Goal: Obtain resource: Obtain resource

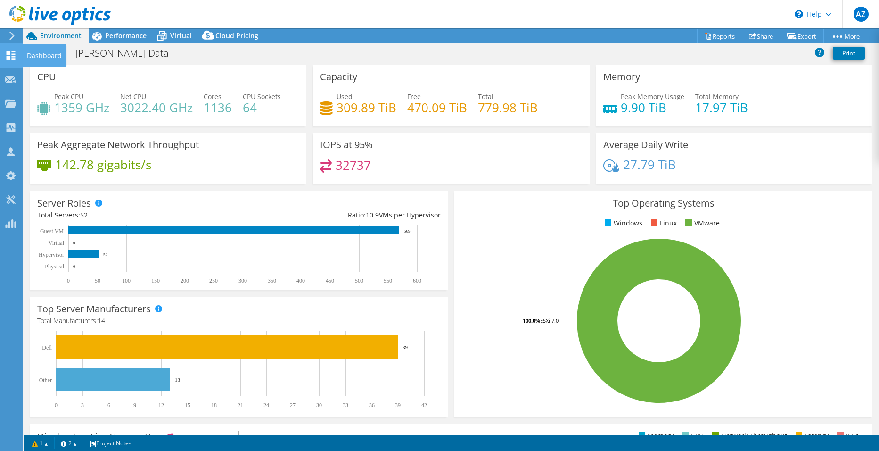
click at [10, 51] on use at bounding box center [11, 55] width 9 height 9
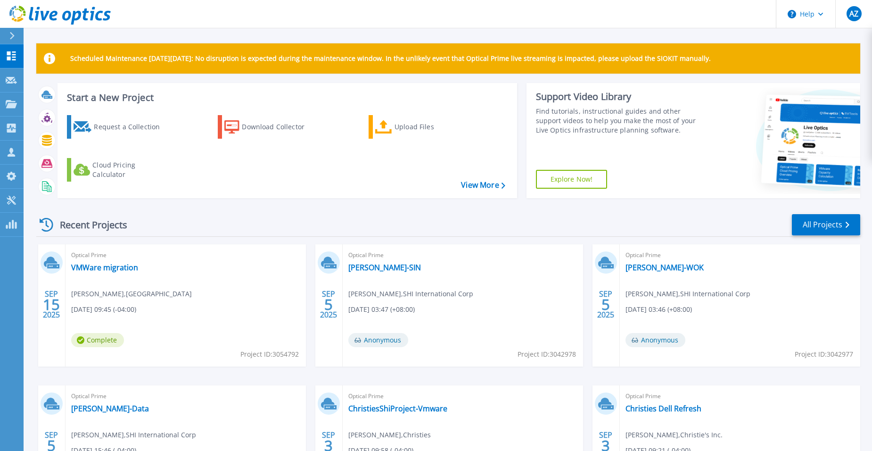
scroll to position [111, 0]
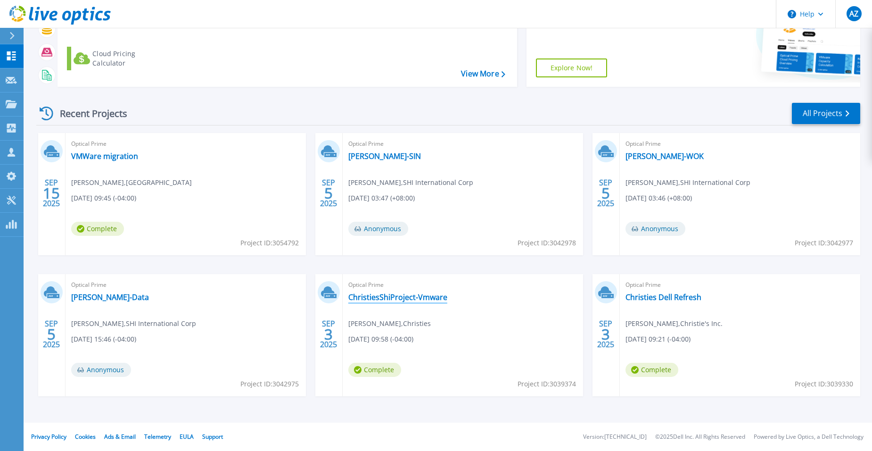
click at [379, 294] on link "ChristiesShiProject-Vmware" at bounding box center [397, 296] width 99 height 9
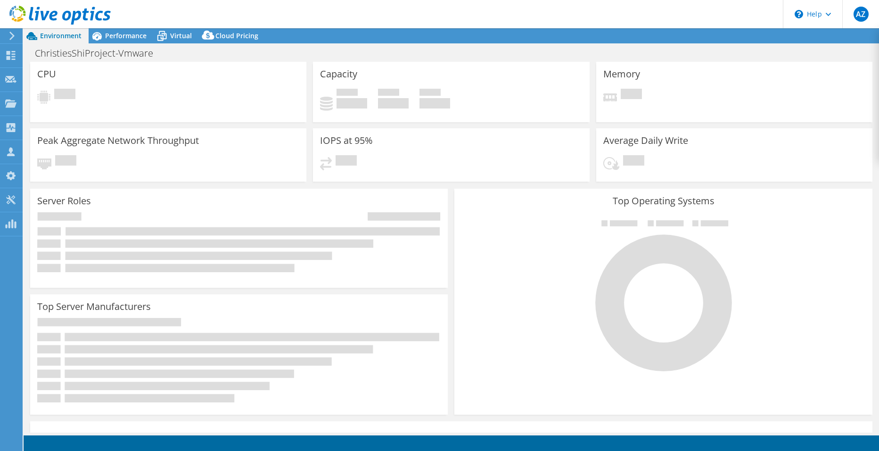
select select "USD"
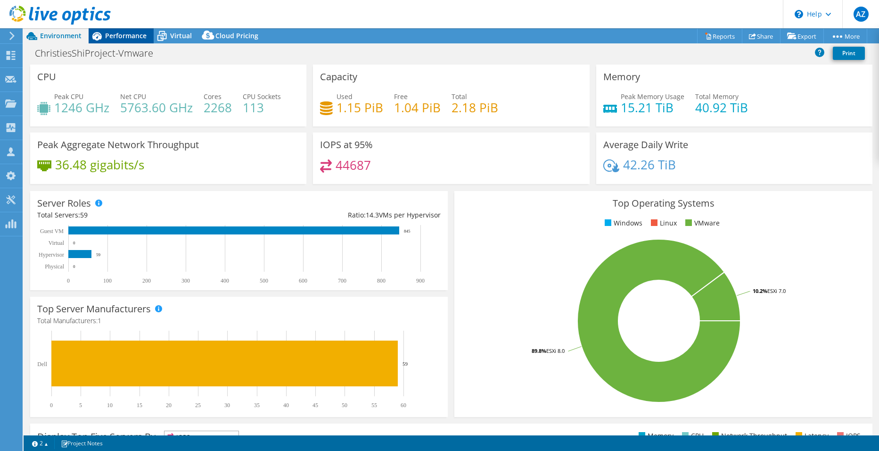
click at [114, 34] on span "Performance" at bounding box center [125, 35] width 41 height 9
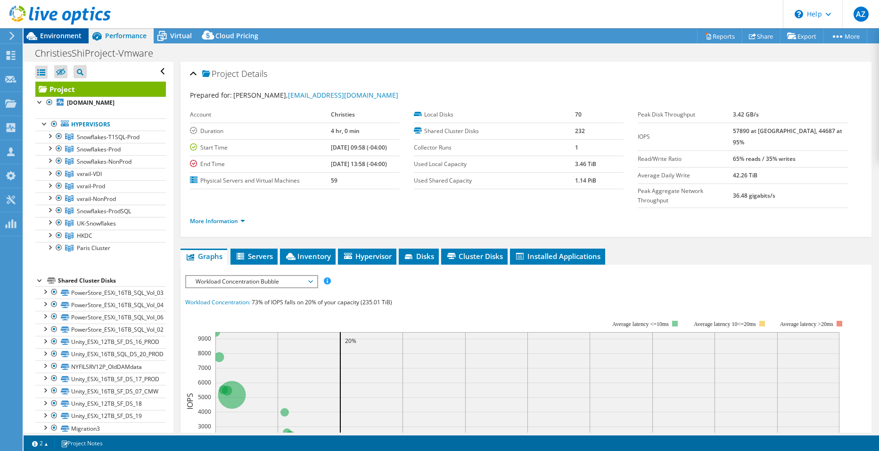
click at [55, 36] on span "Environment" at bounding box center [60, 35] width 41 height 9
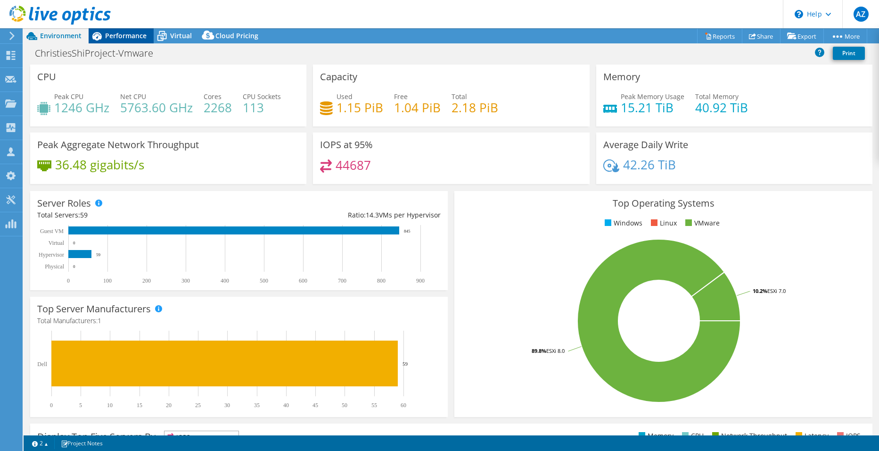
click at [116, 35] on span "Performance" at bounding box center [125, 35] width 41 height 9
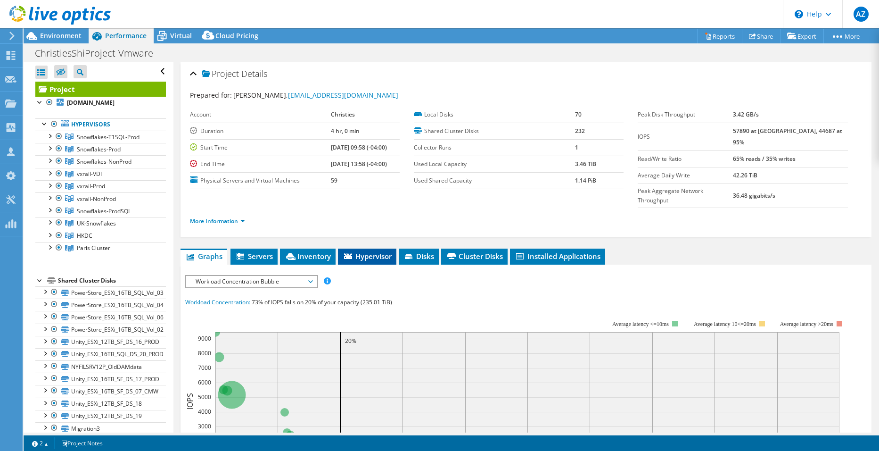
click at [378, 249] on li "Hypervisor" at bounding box center [367, 257] width 58 height 16
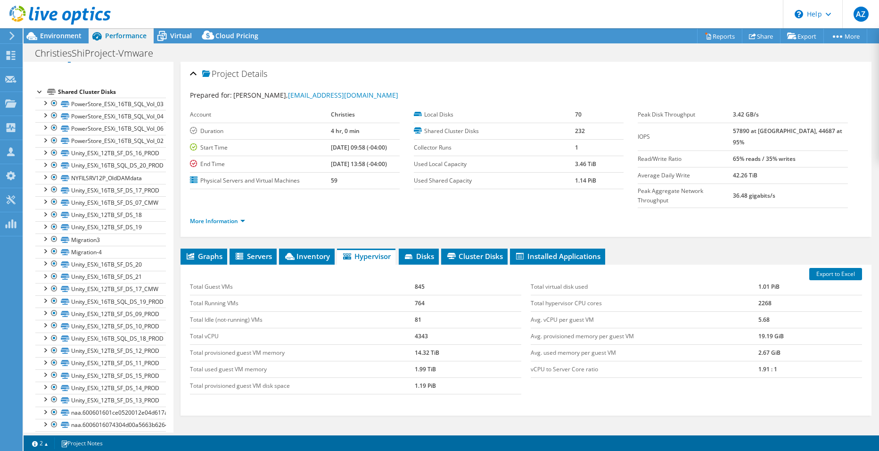
scroll to position [94, 0]
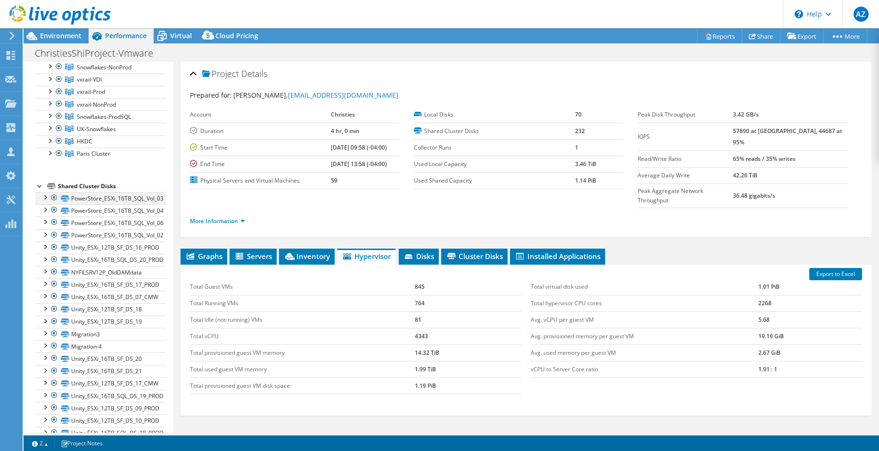
click at [56, 199] on div at bounding box center [54, 197] width 9 height 11
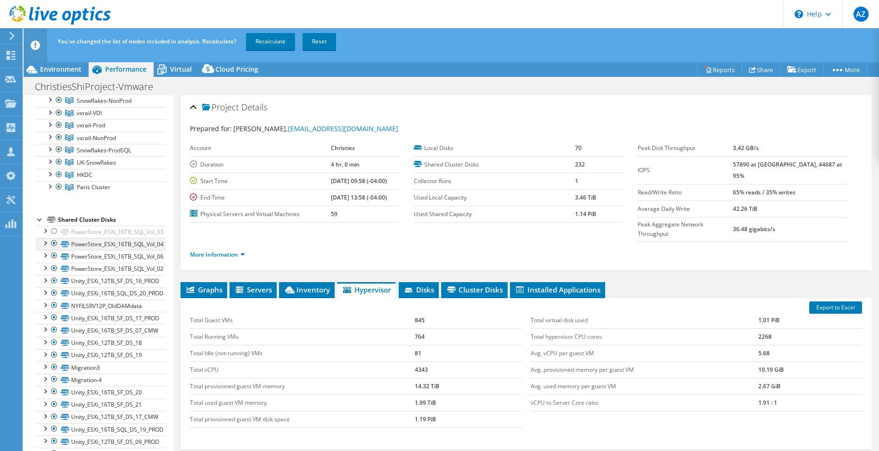
click at [53, 244] on div at bounding box center [54, 243] width 9 height 11
click at [53, 253] on div at bounding box center [54, 255] width 9 height 11
click at [56, 269] on div at bounding box center [54, 268] width 9 height 11
click at [56, 279] on div at bounding box center [54, 280] width 9 height 11
click at [58, 292] on div at bounding box center [54, 292] width 9 height 11
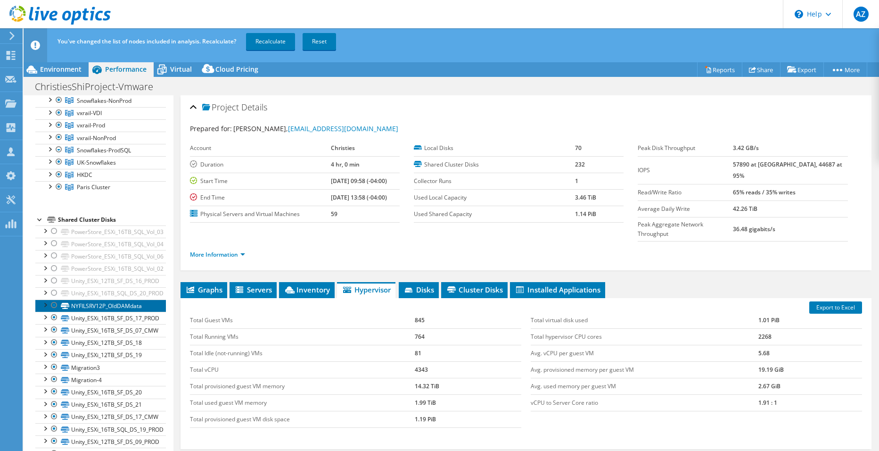
click at [59, 303] on link "NYFILSRV12P_OldDAMdata" at bounding box center [100, 305] width 131 height 12
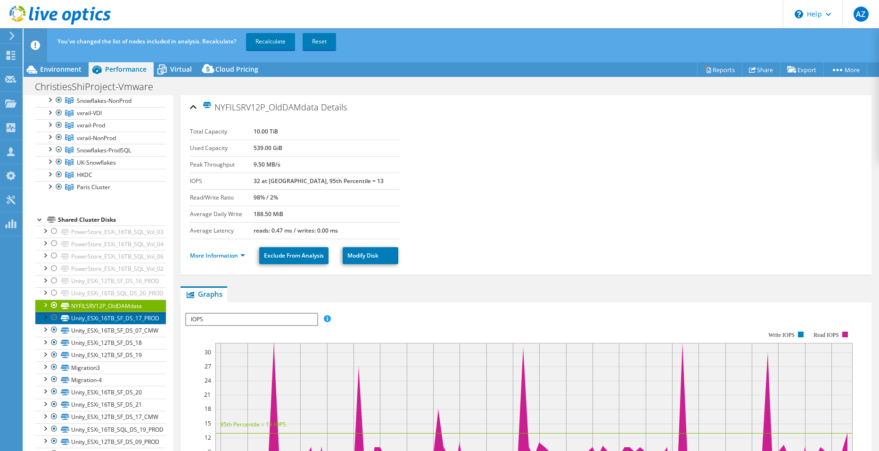
click at [59, 318] on link "Unity_ESXi_16TB_SF_DS_17_PROD" at bounding box center [100, 318] width 131 height 12
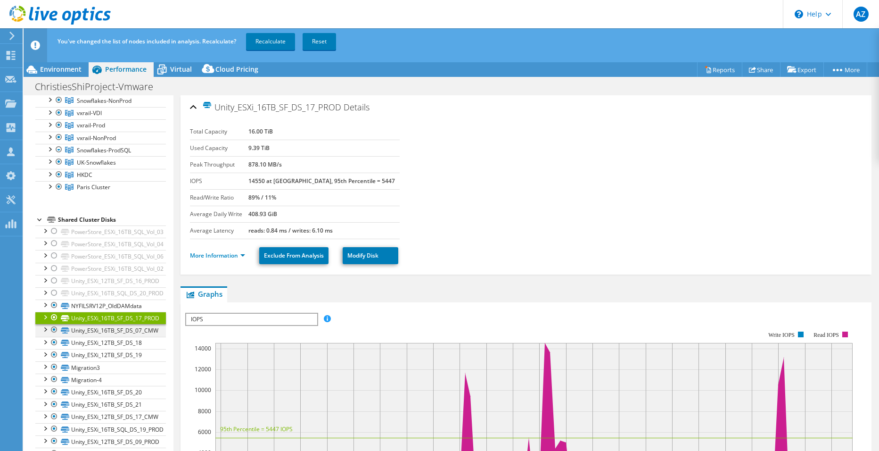
click at [55, 333] on div at bounding box center [54, 329] width 9 height 11
click at [53, 340] on div at bounding box center [54, 342] width 9 height 11
click at [52, 360] on li "Unity_ESXi_12TB_SF_DS_19 Unity_ESXi_12TB_SF_DS_19 | nysnowesxsrv67p.christies.c…" at bounding box center [100, 355] width 131 height 12
click at [56, 367] on div at bounding box center [54, 366] width 9 height 11
click at [55, 374] on div at bounding box center [54, 378] width 9 height 11
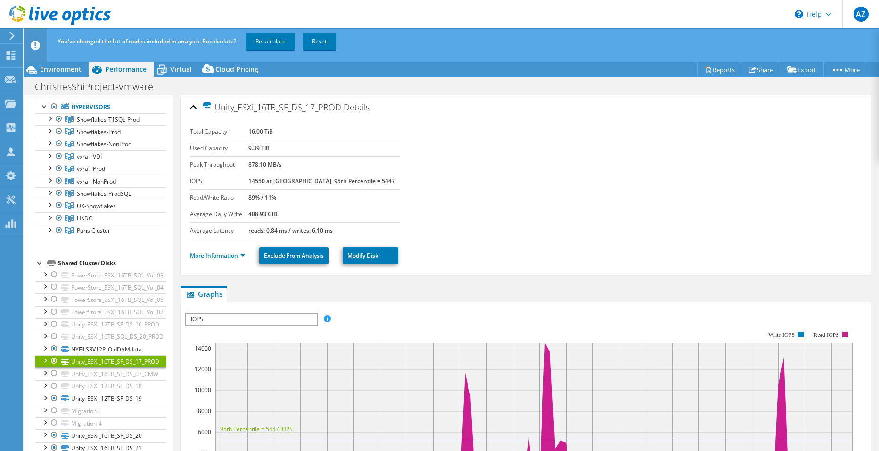
scroll to position [0, 0]
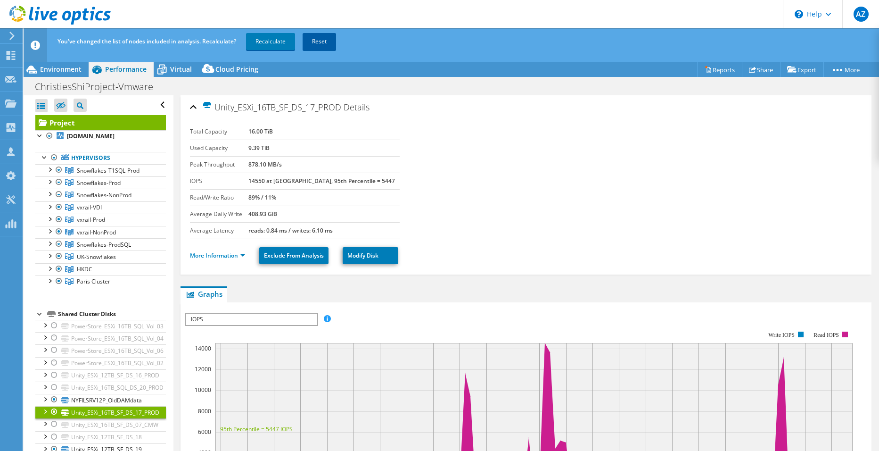
click at [327, 41] on link "Reset" at bounding box center [319, 41] width 33 height 17
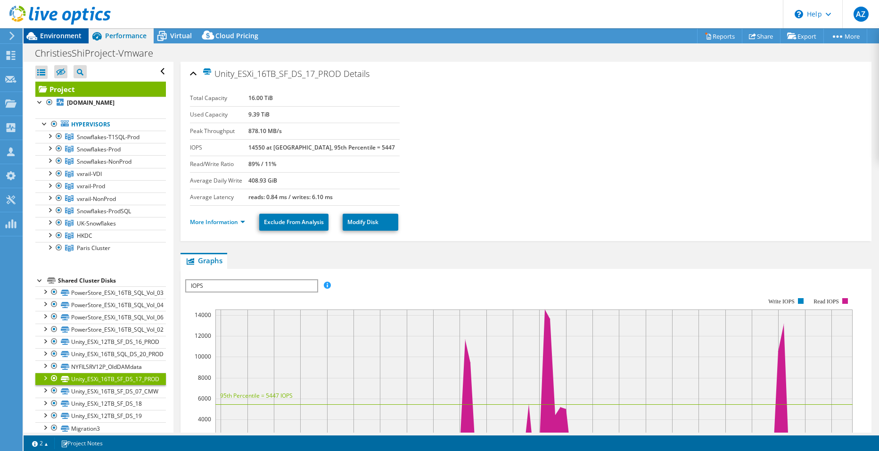
click at [57, 32] on span "Environment" at bounding box center [60, 35] width 41 height 9
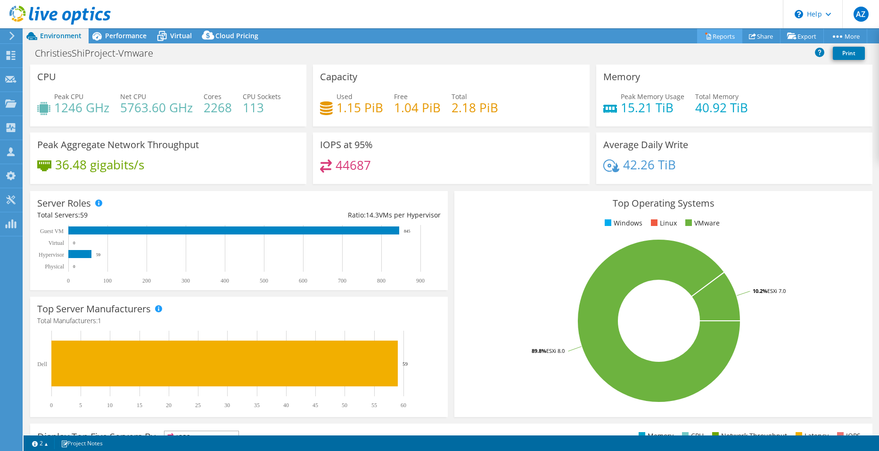
click at [710, 33] on link "Reports" at bounding box center [719, 36] width 45 height 15
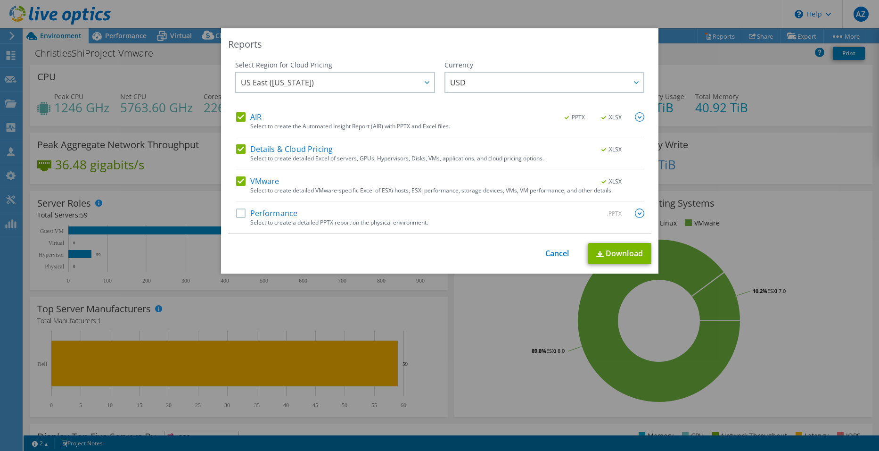
click at [254, 153] on label "Details & Cloud Pricing" at bounding box center [284, 148] width 97 height 9
click at [0, 0] on input "Details & Cloud Pricing" at bounding box center [0, 0] width 0 height 0
click at [255, 113] on label "AIR" at bounding box center [248, 116] width 25 height 9
click at [0, 0] on input "AIR" at bounding box center [0, 0] width 0 height 0
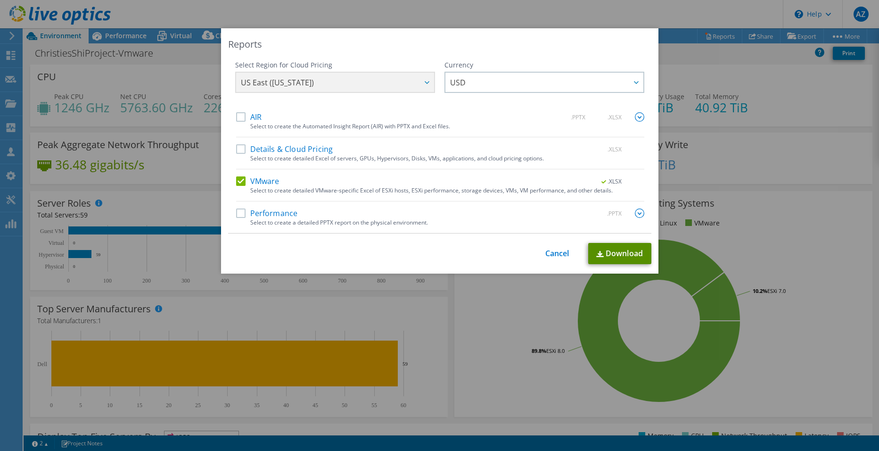
click at [627, 255] on link "Download" at bounding box center [619, 253] width 63 height 21
click at [555, 255] on link "Cancel" at bounding box center [558, 253] width 24 height 9
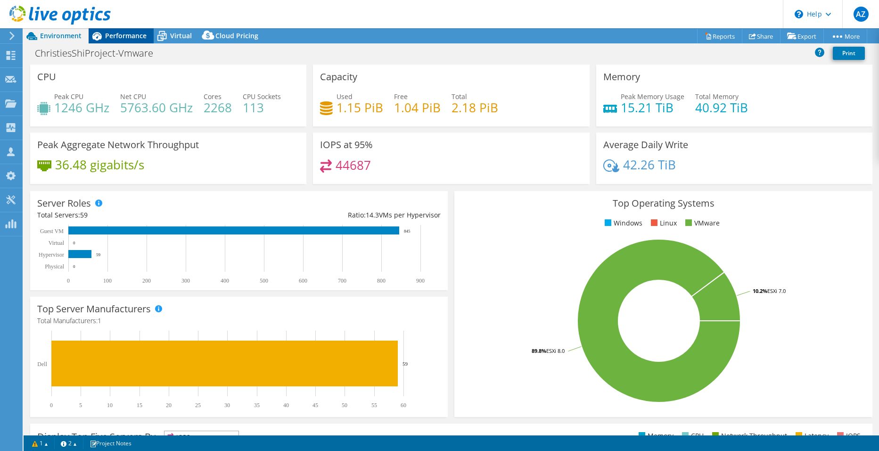
click at [136, 34] on span "Performance" at bounding box center [125, 35] width 41 height 9
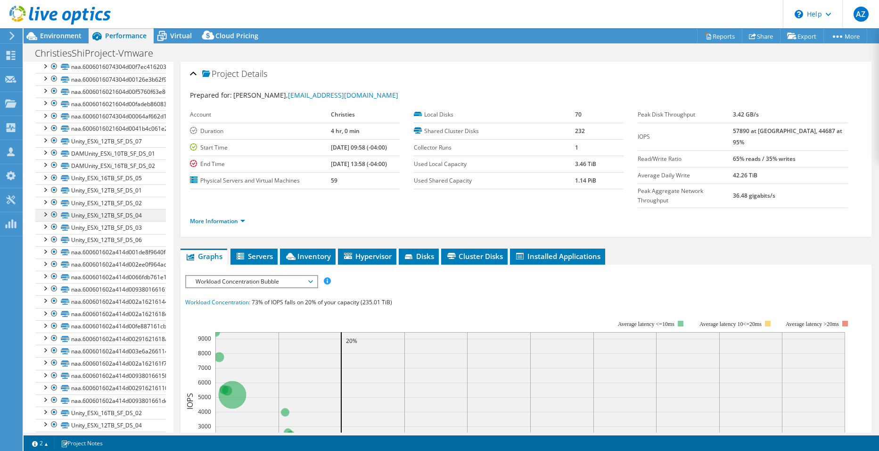
scroll to position [2755, 0]
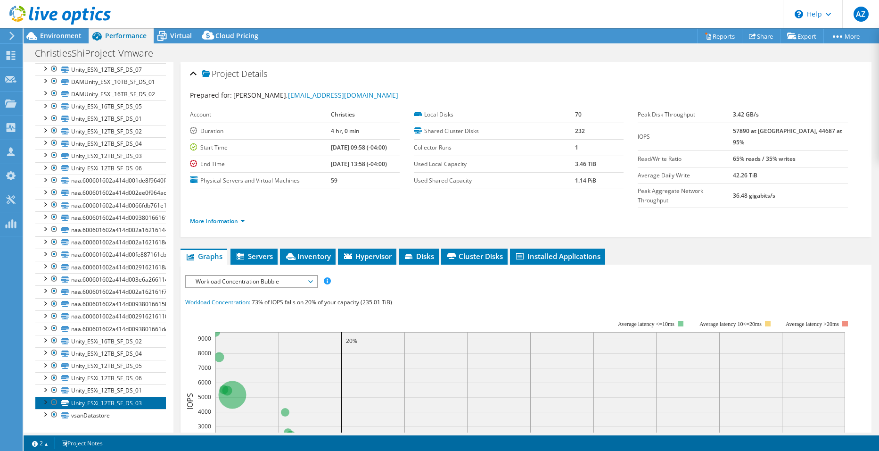
click at [91, 399] on link "Unity_ESXi_12TB_SF_DS_03" at bounding box center [100, 403] width 131 height 12
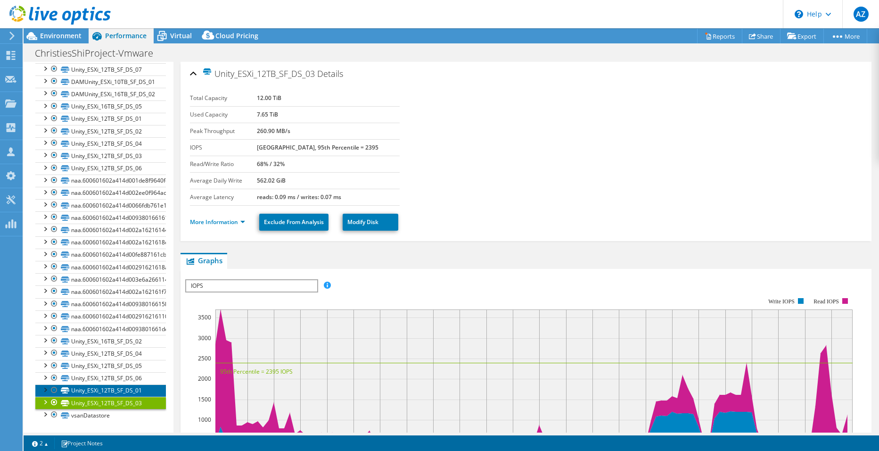
click at [92, 390] on link "Unity_ESXi_12TB_SF_DS_01" at bounding box center [100, 390] width 131 height 12
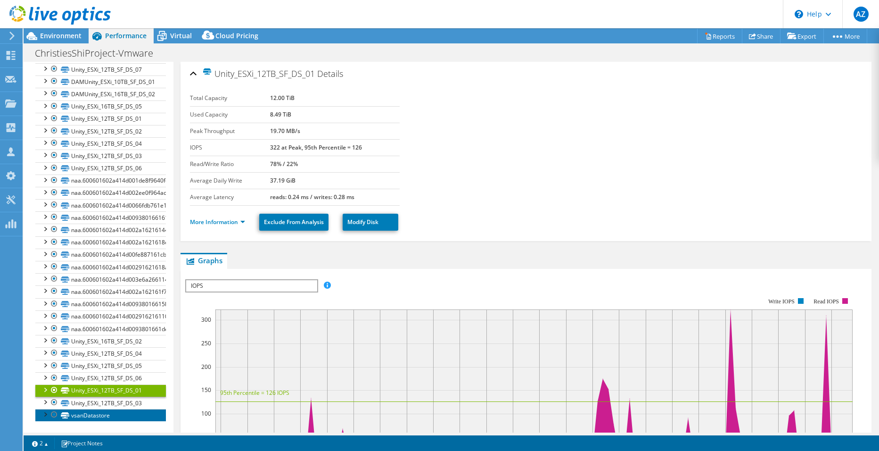
click at [73, 415] on link "vsanDatastore" at bounding box center [100, 415] width 131 height 12
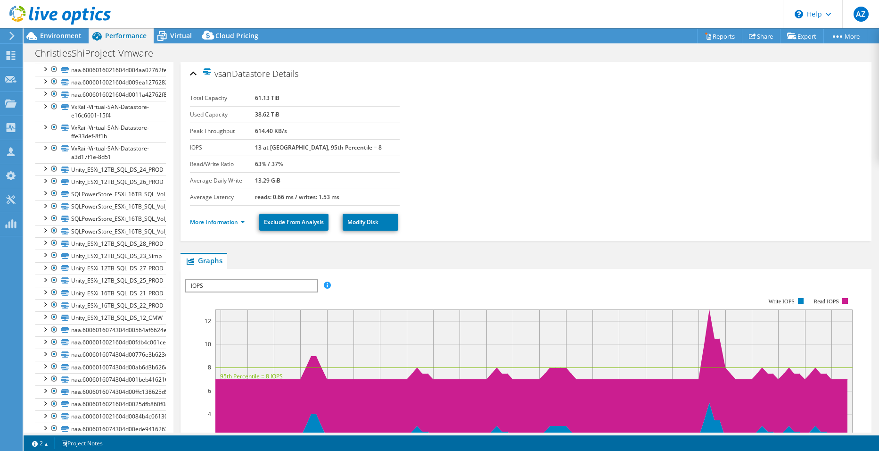
scroll to position [1906, 0]
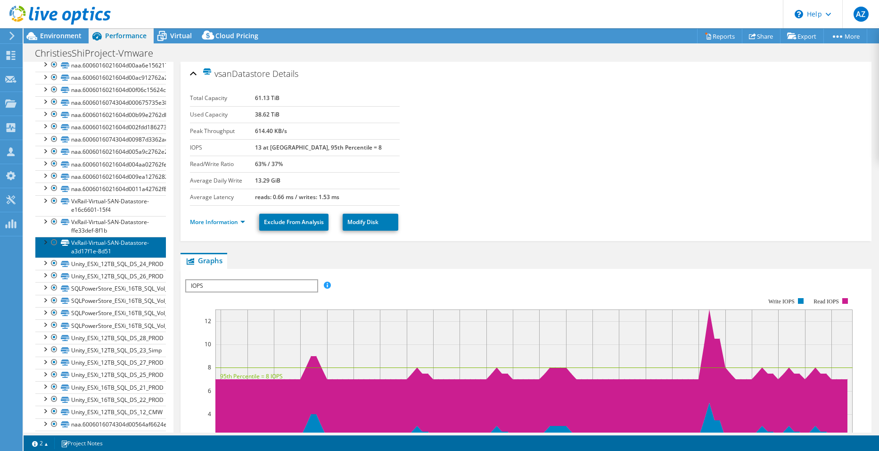
click at [89, 249] on link "VxRail-Virtual-SAN-Datastore-a3d17f1e-8d51" at bounding box center [100, 247] width 131 height 21
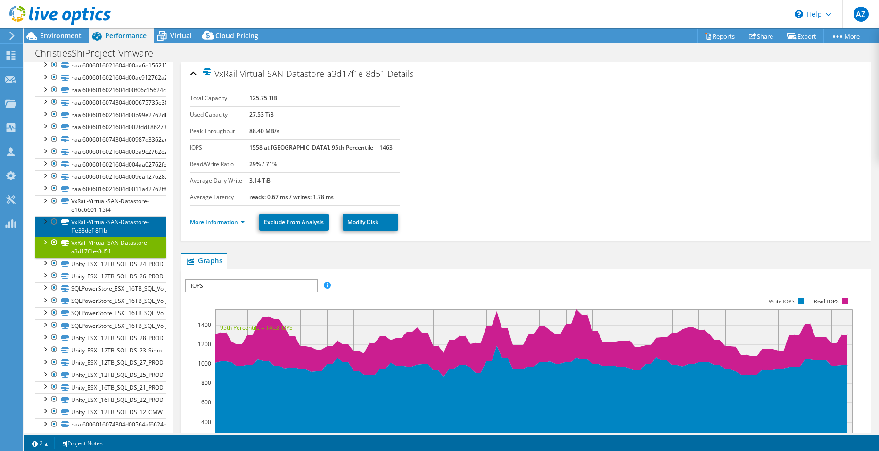
click at [89, 231] on link "VxRail-Virtual-SAN-Datastore-ffe33def-8f1b" at bounding box center [100, 226] width 131 height 21
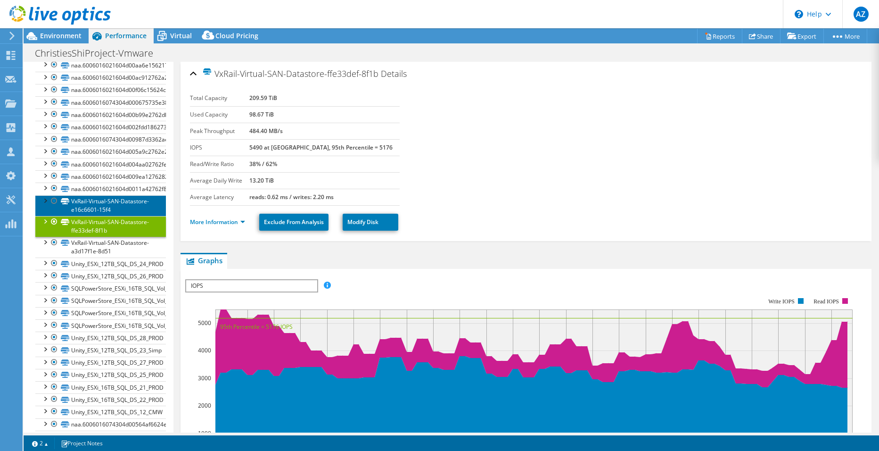
click at [88, 207] on link "VxRail-Virtual-SAN-Datastore-e16c6601-15f4" at bounding box center [100, 205] width 131 height 21
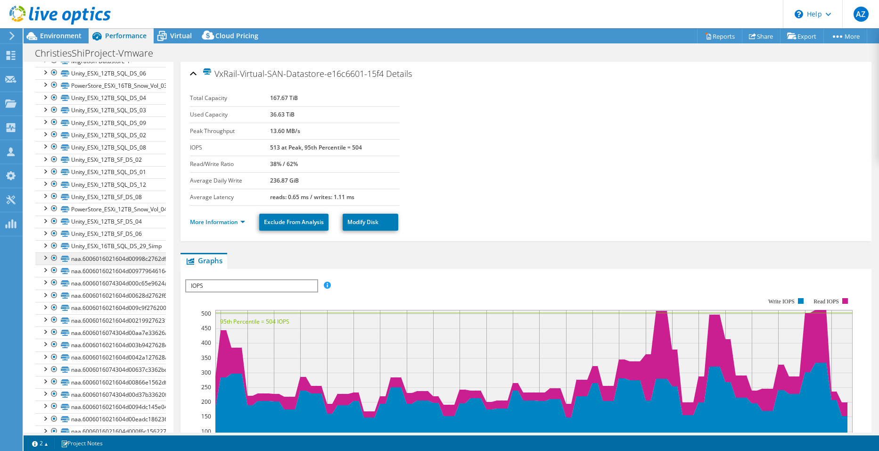
scroll to position [1105, 0]
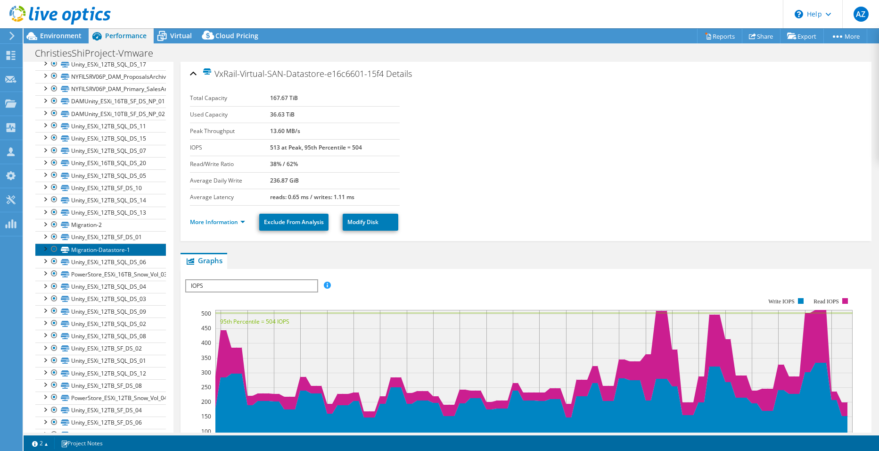
click at [110, 246] on link "Migration-Datastore-1" at bounding box center [100, 249] width 131 height 12
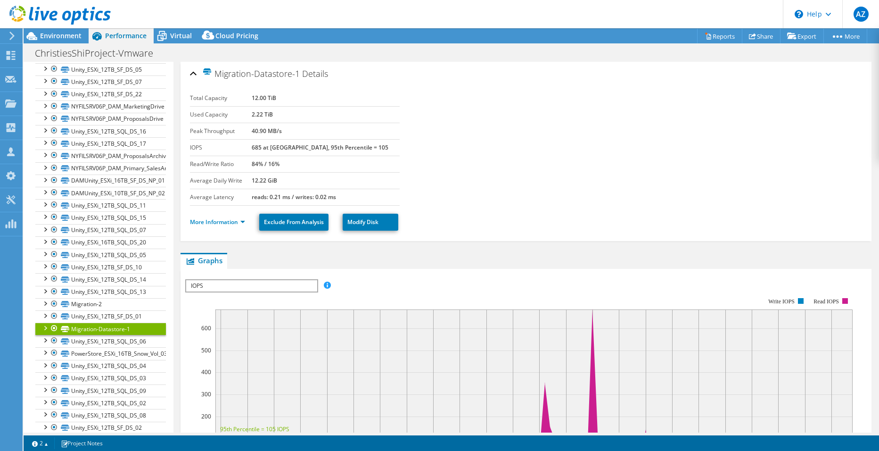
scroll to position [1144, 0]
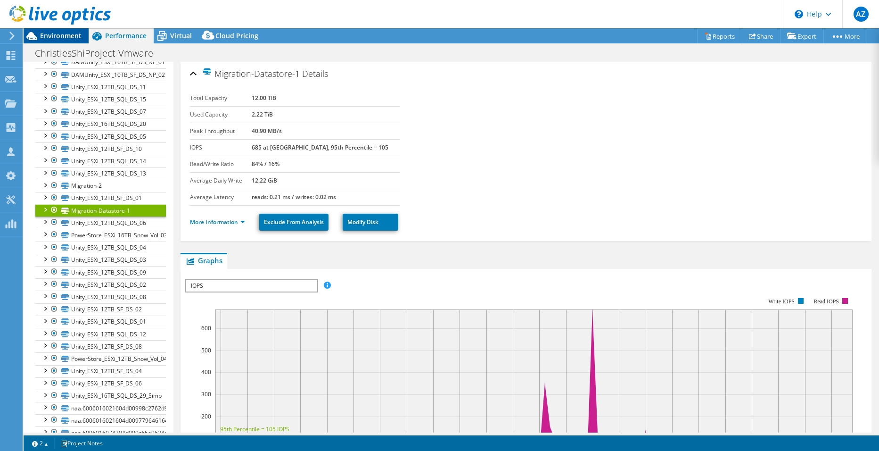
click at [44, 33] on span "Environment" at bounding box center [60, 35] width 41 height 9
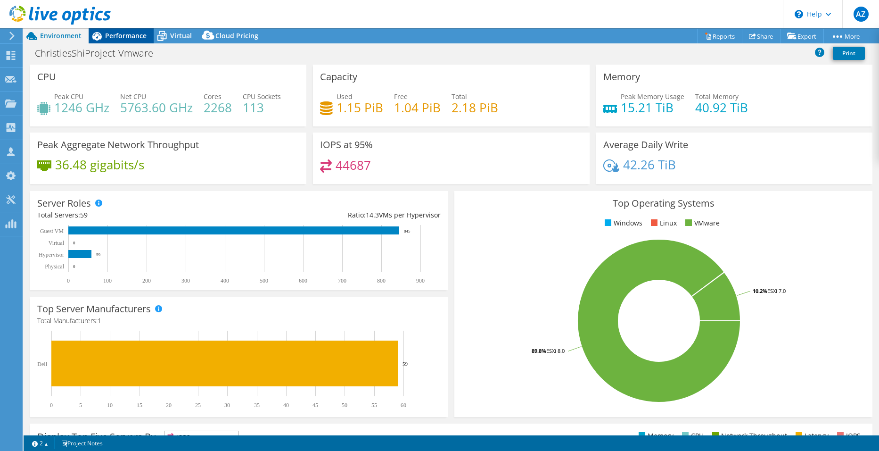
click at [129, 35] on span "Performance" at bounding box center [125, 35] width 41 height 9
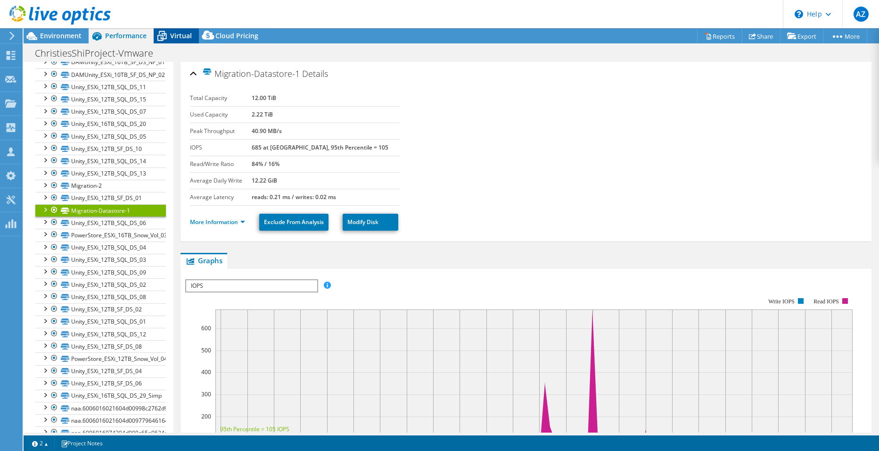
click at [180, 29] on div "Virtual" at bounding box center [176, 35] width 45 height 15
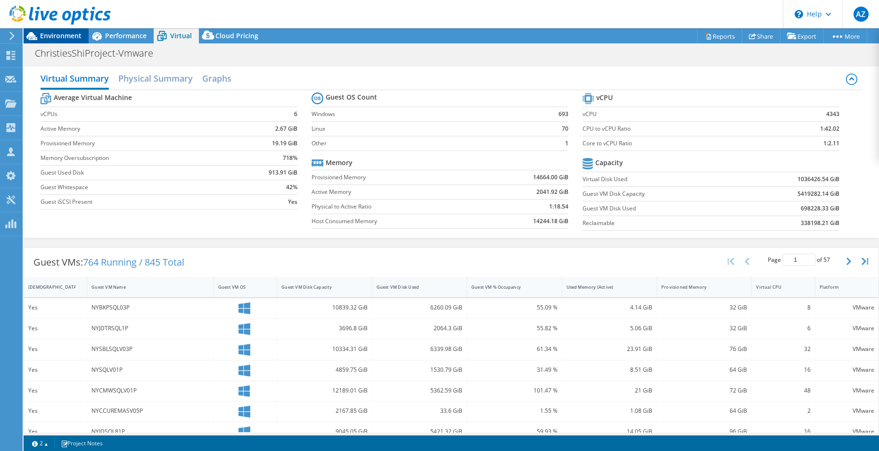
click at [58, 39] on span "Environment" at bounding box center [60, 35] width 41 height 9
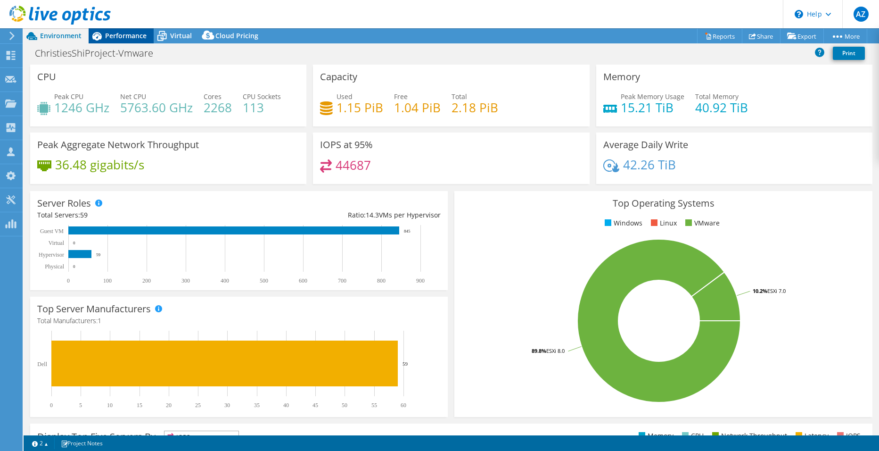
click at [137, 38] on span "Performance" at bounding box center [125, 35] width 41 height 9
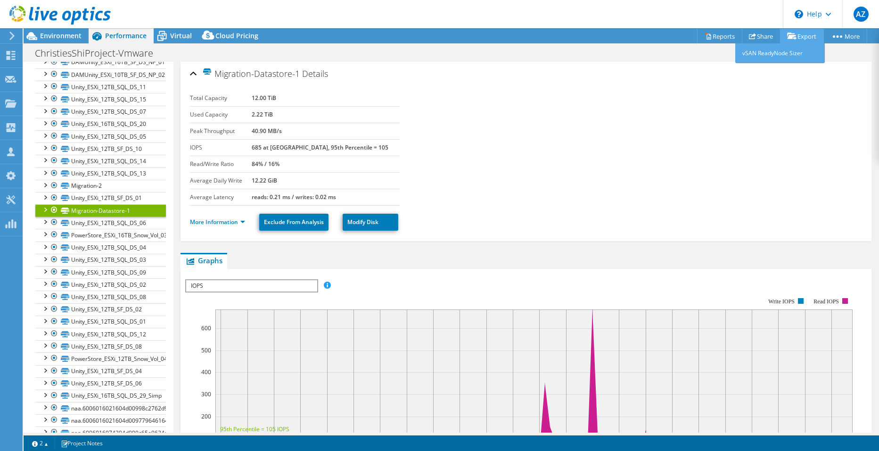
click at [805, 37] on link "Export" at bounding box center [802, 36] width 44 height 15
click at [782, 52] on link "vSAN ReadyNode Sizer" at bounding box center [781, 53] width 90 height 20
click at [725, 38] on link "Reports" at bounding box center [719, 36] width 45 height 15
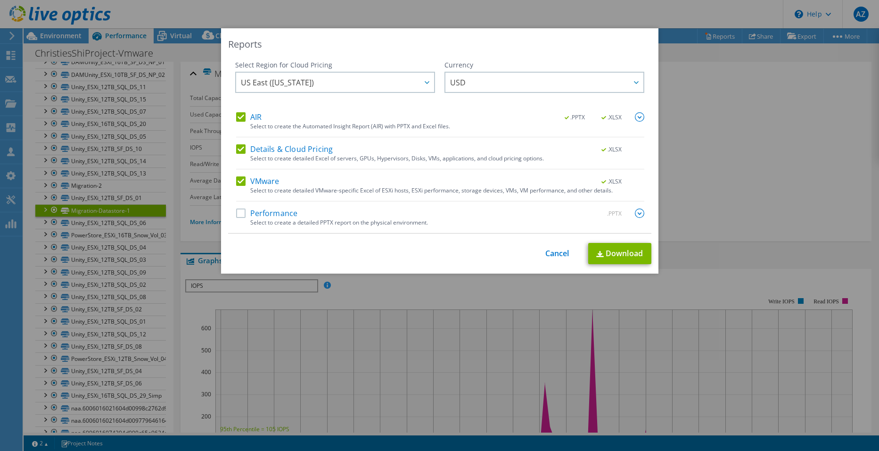
click at [254, 211] on label "Performance" at bounding box center [267, 212] width 62 height 9
click at [0, 0] on input "Performance" at bounding box center [0, 0] width 0 height 0
click at [622, 257] on link "Download" at bounding box center [619, 253] width 63 height 21
click at [547, 254] on link "Cancel" at bounding box center [558, 253] width 24 height 9
